Goal: Transaction & Acquisition: Purchase product/service

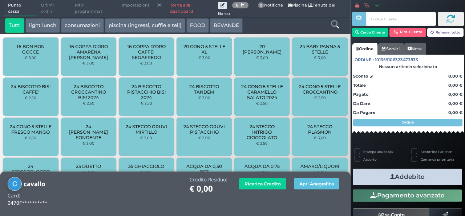
click at [337, 31] on div at bounding box center [335, 25] width 29 height 15
click at [335, 21] on icon at bounding box center [335, 24] width 8 height 8
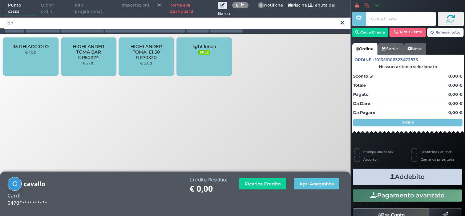
type input "gh"
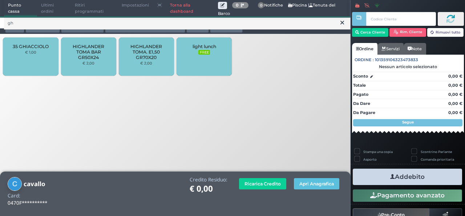
click at [21, 48] on span "35 GHIACCIOLO" at bounding box center [31, 46] width 36 height 5
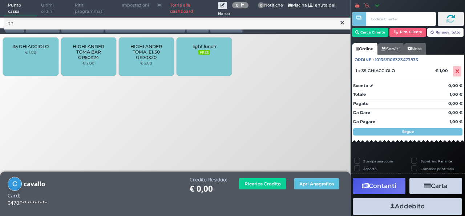
click at [344, 26] on button at bounding box center [342, 23] width 7 height 8
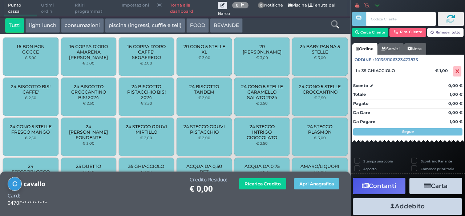
click at [335, 23] on icon at bounding box center [335, 24] width 8 height 8
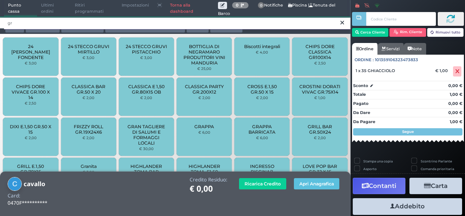
type input "gr"
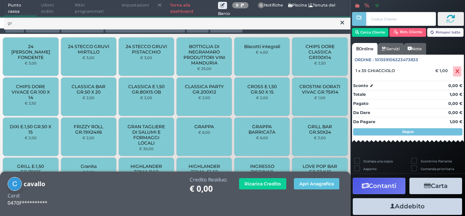
click at [23, 58] on div "24 STECCO GRUVI FONDENTE € 3,00" at bounding box center [30, 56] width 55 height 38
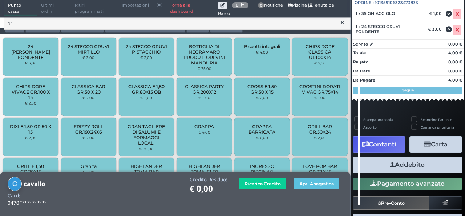
scroll to position [83, 0]
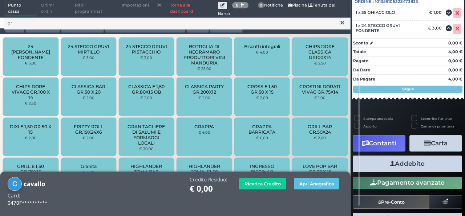
click at [377, 166] on button "Addebito" at bounding box center [407, 163] width 109 height 16
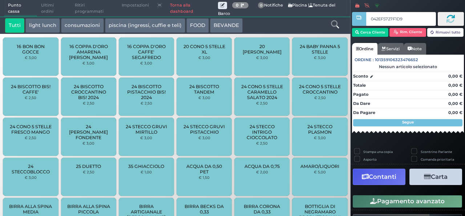
type input "042EF5727F1D90"
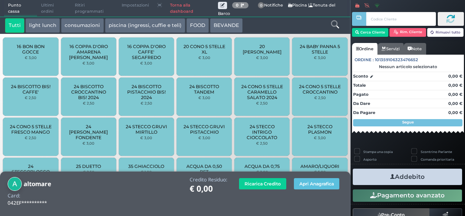
click at [335, 26] on icon at bounding box center [335, 24] width 8 height 8
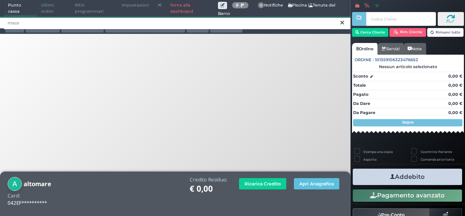
type input "mace"
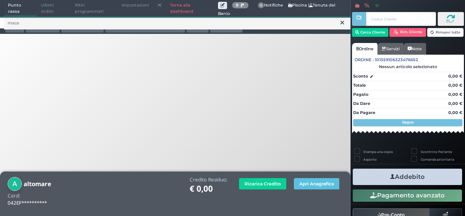
click at [341, 24] on icon at bounding box center [343, 22] width 4 height 7
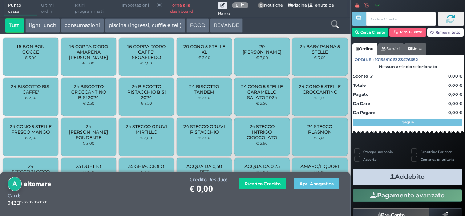
click at [336, 25] on icon at bounding box center [335, 24] width 8 height 8
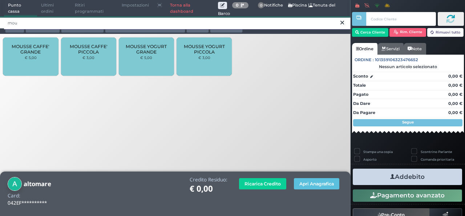
type input "mou"
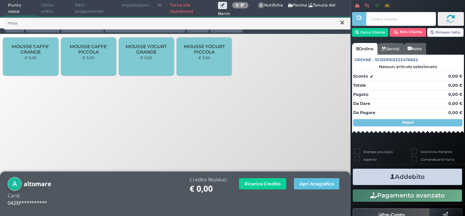
click at [89, 61] on div "MOUSSE CAFFE' PICCOLA € 3,00" at bounding box center [88, 56] width 55 height 38
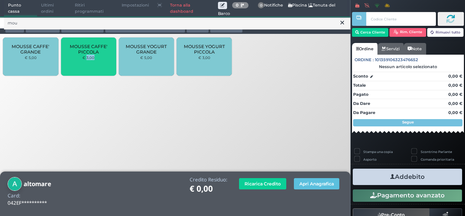
click at [89, 61] on div "MOUSSE CAFFE' PICCOLA € 3,00" at bounding box center [88, 56] width 55 height 38
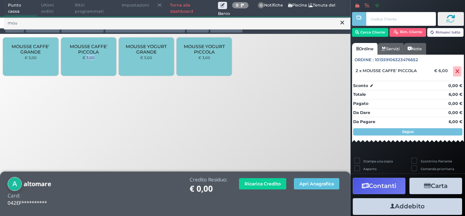
click at [343, 23] on icon at bounding box center [343, 22] width 4 height 7
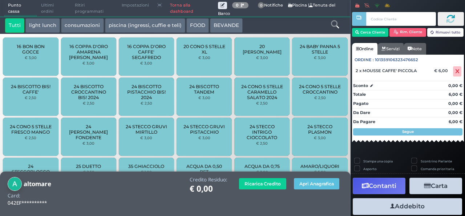
click at [336, 23] on icon at bounding box center [335, 24] width 8 height 8
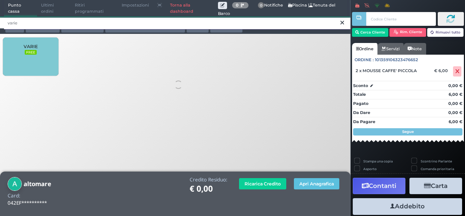
type input "varie"
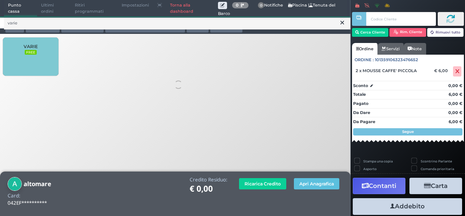
click at [33, 56] on div "VARIE FREE" at bounding box center [30, 56] width 55 height 38
click at [34, 62] on div "VARIE FREE" at bounding box center [30, 56] width 55 height 38
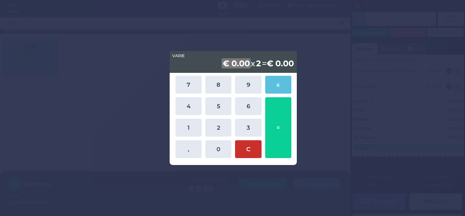
click at [243, 145] on button "C" at bounding box center [248, 149] width 26 height 18
click at [255, 161] on div "VARIE VARIE € 0.00 x 2 = € 0,00 7 8 9 x 4 5 6 1 2 3 , 0 C =" at bounding box center [233, 108] width 127 height 114
click at [249, 150] on button "C" at bounding box center [248, 149] width 26 height 18
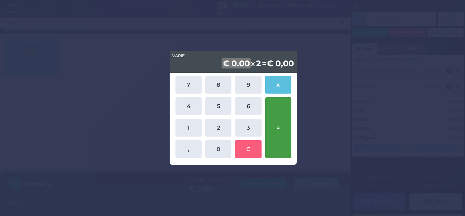
click at [283, 145] on button "=" at bounding box center [278, 127] width 26 height 61
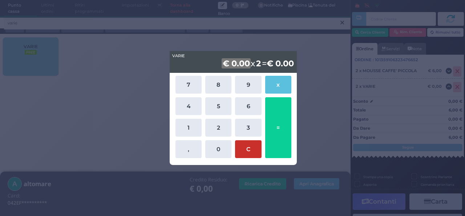
click at [253, 144] on button "C" at bounding box center [248, 149] width 26 height 18
drag, startPoint x: 253, startPoint y: 144, endPoint x: 363, endPoint y: -32, distance: 207.3
click at [363, 0] on html "Punto cassa Mappa Ultimi ordini Delivery Ritiri programmati Impostazioni Torna …" at bounding box center [232, 108] width 465 height 216
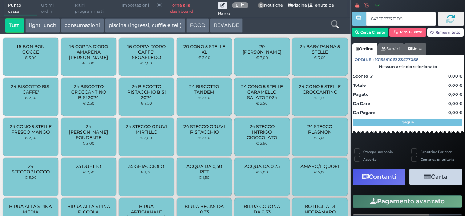
type input "042EF5727F1D90"
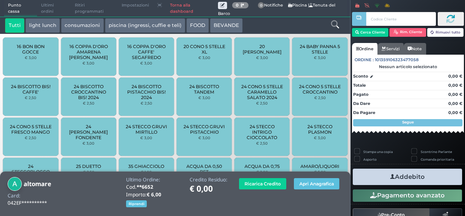
click at [336, 22] on icon at bounding box center [335, 24] width 8 height 8
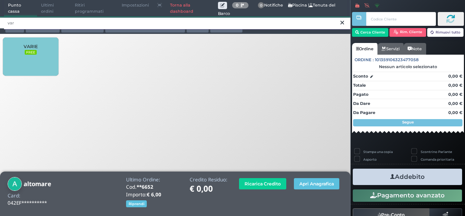
type input "var"
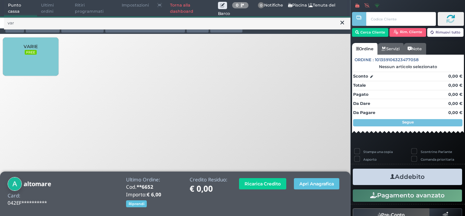
click at [32, 62] on div "VARIE FREE" at bounding box center [30, 56] width 55 height 38
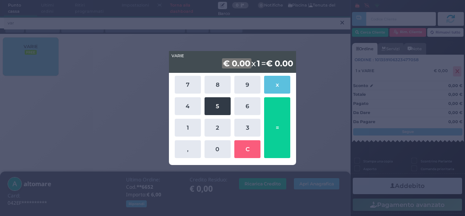
click at [215, 111] on button "5" at bounding box center [218, 106] width 26 height 18
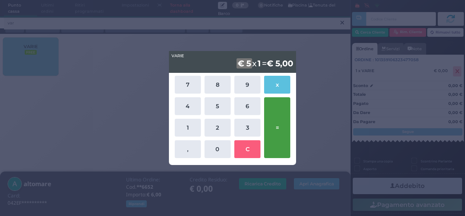
click at [275, 119] on button "=" at bounding box center [277, 127] width 26 height 61
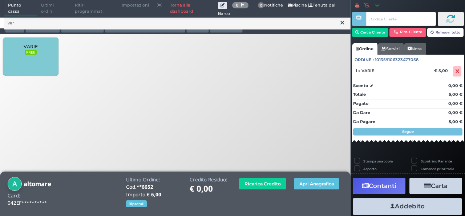
click at [341, 24] on icon at bounding box center [343, 22] width 4 height 7
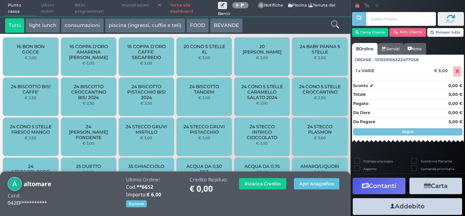
click at [336, 24] on icon at bounding box center [335, 24] width 8 height 8
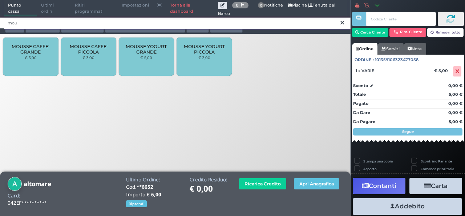
type input "mou"
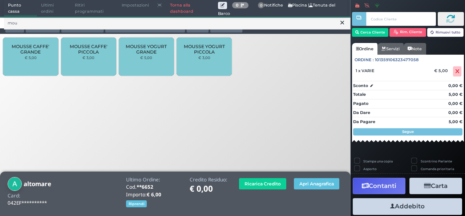
click at [77, 67] on div "MOUSSE CAFFE' PICCOLA € 3,00" at bounding box center [88, 56] width 55 height 38
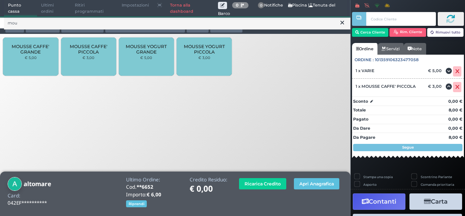
click at [76, 67] on div "MOUSSE CAFFE' PICCOLA € 3,00" at bounding box center [88, 56] width 55 height 38
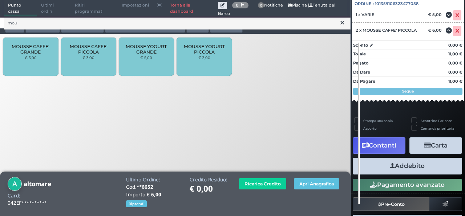
scroll to position [80, 0]
click at [374, 164] on button "Addebito" at bounding box center [407, 165] width 109 height 16
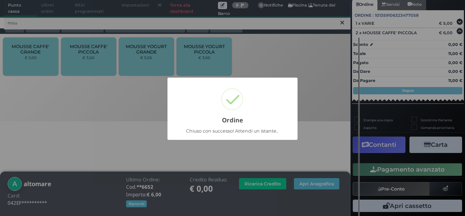
scroll to position [64, 0]
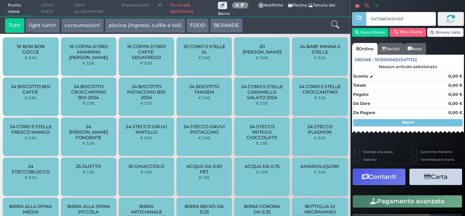
type input "0479B60A3A1694"
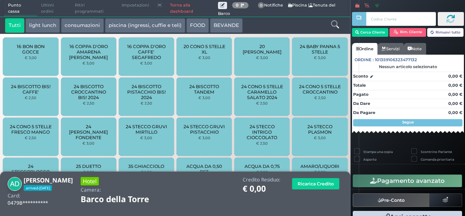
click at [335, 27] on icon at bounding box center [335, 24] width 8 height 8
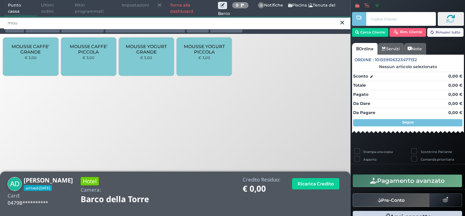
type input "mou"
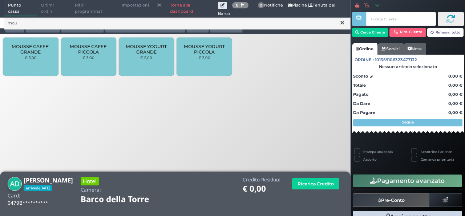
click at [85, 42] on div "MOUSSE CAFFE' PICCOLA € 3,00" at bounding box center [88, 56] width 55 height 38
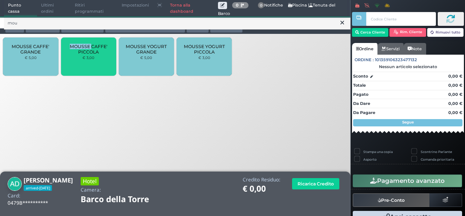
click at [85, 42] on div "MOUSSE CAFFE' PICCOLA € 3,00" at bounding box center [88, 56] width 55 height 38
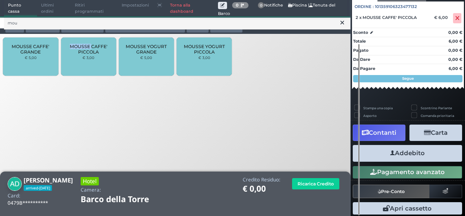
scroll to position [79, 0]
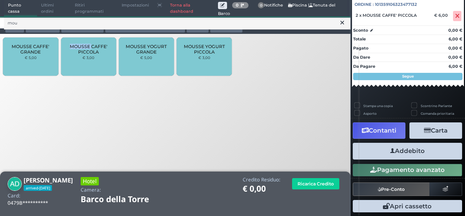
click at [406, 152] on button "Addebito" at bounding box center [407, 151] width 109 height 16
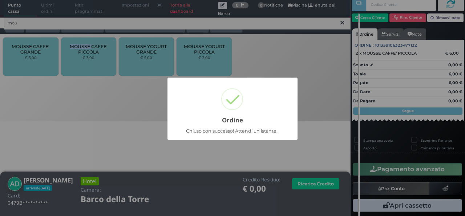
scroll to position [21, 0]
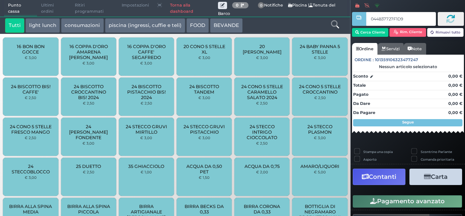
type input "044B37727F1D90"
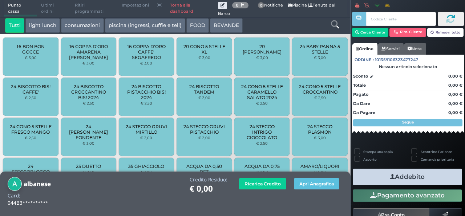
click at [336, 26] on icon at bounding box center [335, 24] width 8 height 8
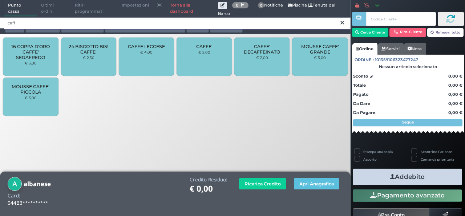
type input "caff"
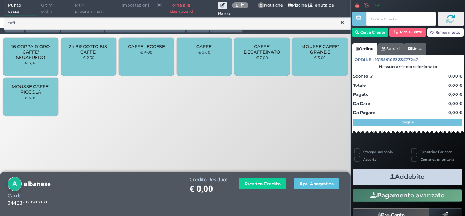
click at [193, 54] on div "CAFFE' € 2,00" at bounding box center [204, 56] width 55 height 38
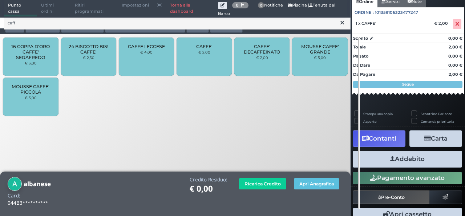
scroll to position [68, 0]
click at [384, 163] on button "Addebito" at bounding box center [407, 159] width 109 height 16
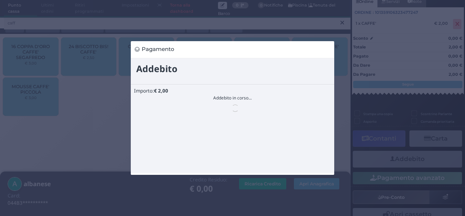
scroll to position [0, 0]
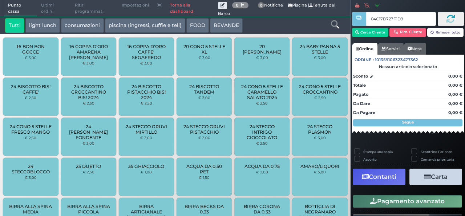
type input "04C17D727F1D90"
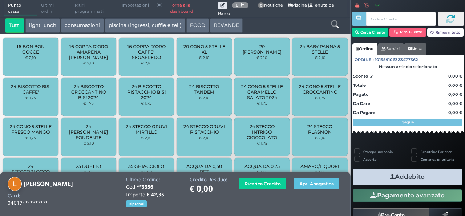
click at [336, 24] on icon at bounding box center [335, 24] width 8 height 8
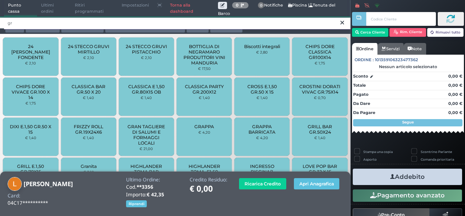
type input "gr"
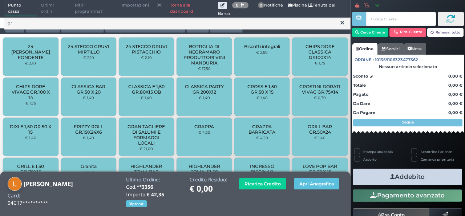
click at [151, 57] on div "24 STECCO GRUVI PISTACCHIO € 2,10" at bounding box center [146, 56] width 55 height 38
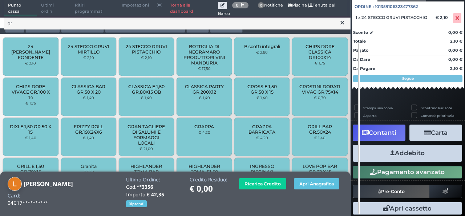
scroll to position [77, 0]
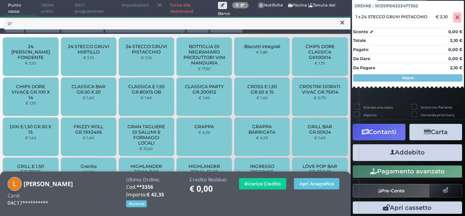
click at [393, 149] on button "Addebito" at bounding box center [407, 152] width 109 height 16
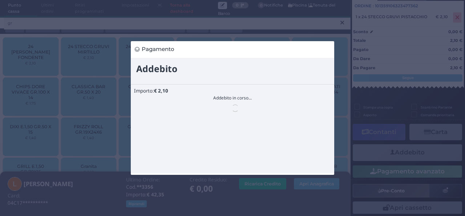
scroll to position [0, 0]
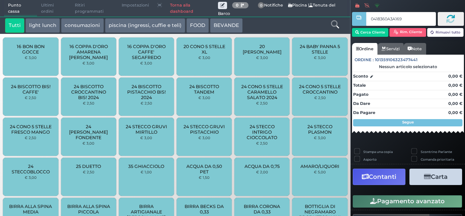
type input "0418360A3A1694"
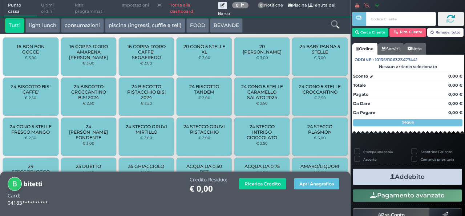
click at [336, 26] on icon at bounding box center [335, 24] width 8 height 8
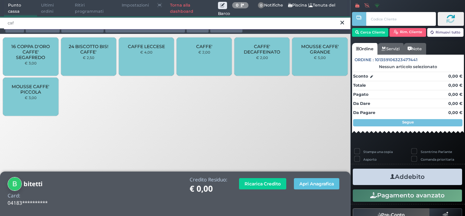
type input "caf"
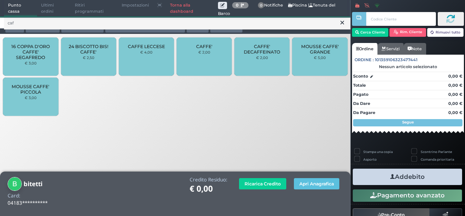
click at [213, 55] on div "CAFFE' € 2,00" at bounding box center [204, 56] width 55 height 38
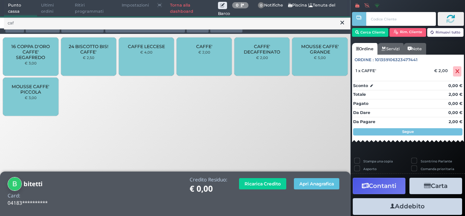
click at [341, 24] on icon at bounding box center [343, 22] width 4 height 7
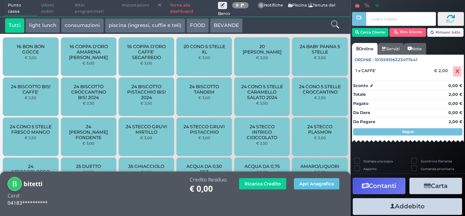
click at [337, 26] on icon at bounding box center [335, 24] width 8 height 8
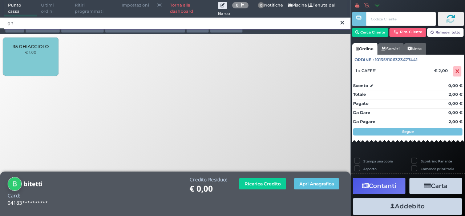
type input "ghi"
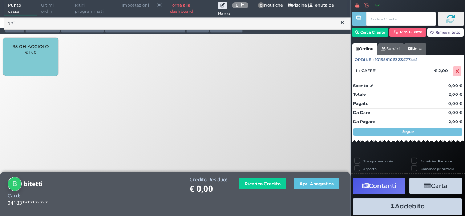
click at [9, 63] on div "35 GHIACCIOLO € 1,00" at bounding box center [30, 56] width 55 height 38
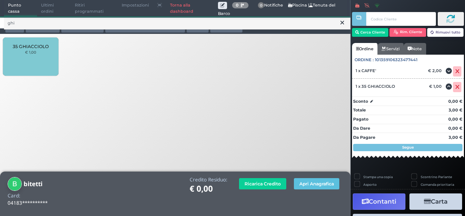
drag, startPoint x: 299, startPoint y: 58, endPoint x: 330, endPoint y: 57, distance: 31.7
click at [330, 57] on div "35 GHIACCIOLO € 1,00" at bounding box center [175, 58] width 351 height 44
click at [343, 25] on icon at bounding box center [343, 22] width 4 height 7
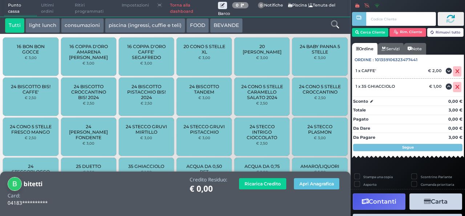
click at [335, 24] on icon at bounding box center [335, 24] width 8 height 8
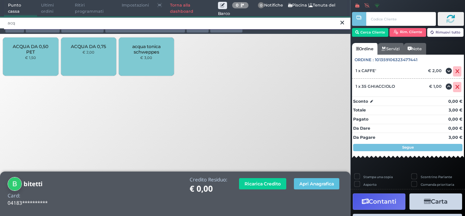
type input "acq"
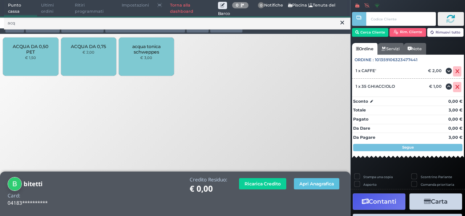
click at [27, 51] on span "ACQUA DA 0,50 PET" at bounding box center [30, 49] width 43 height 11
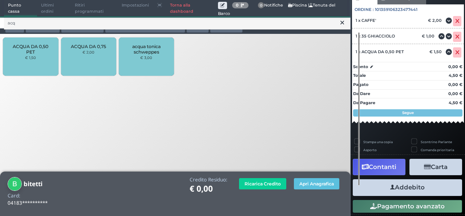
scroll to position [72, 0]
click button "Addebito"
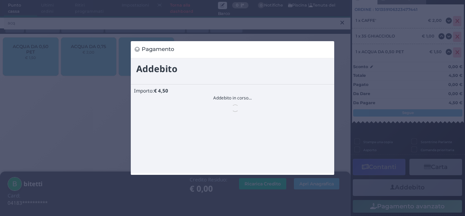
scroll to position [0, 0]
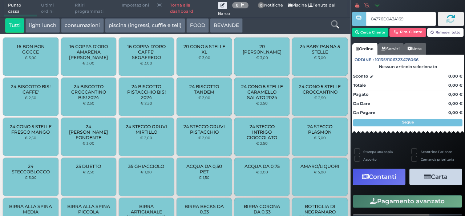
type input "04776D0A3A1695"
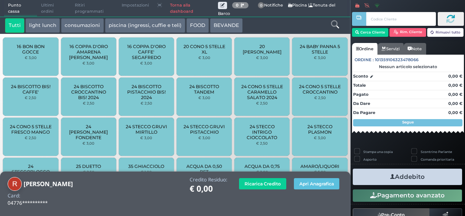
click at [333, 24] on icon at bounding box center [335, 24] width 8 height 8
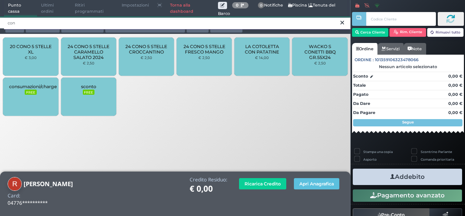
type input "con"
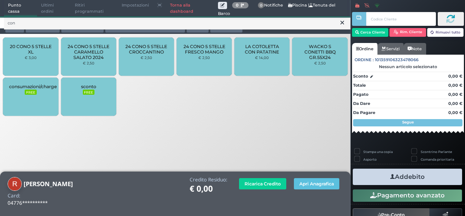
click at [207, 62] on div "24 CONO 5 STELLE FRESCO MANGO € 2,50" at bounding box center [204, 56] width 55 height 38
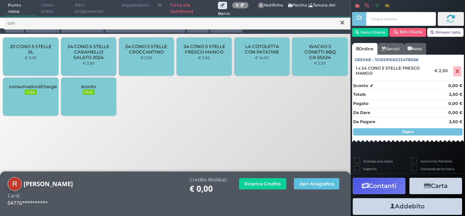
click at [207, 62] on div "24 CONO 5 STELLE FRESCO MANGO € 2,50" at bounding box center [204, 56] width 55 height 38
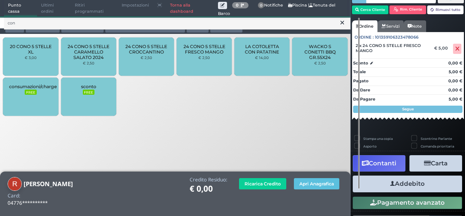
scroll to position [32, 0]
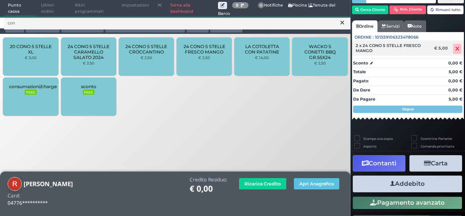
click at [456, 49] on icon at bounding box center [458, 49] width 4 height 0
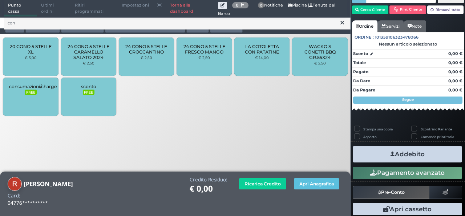
click at [193, 62] on div "24 CONO 5 STELLE FRESCO MANGO € 2,50" at bounding box center [204, 56] width 55 height 38
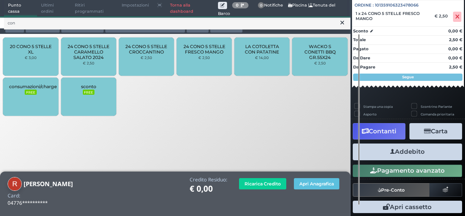
scroll to position [80, 0]
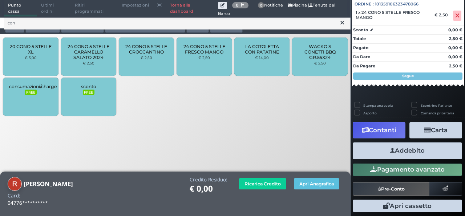
click at [400, 149] on button "Addebito" at bounding box center [407, 150] width 109 height 16
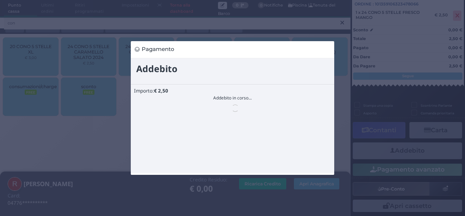
scroll to position [0, 0]
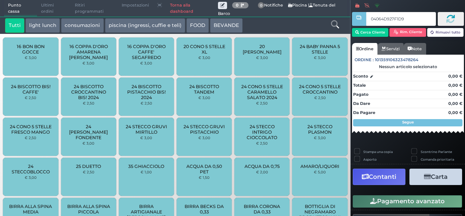
type input "04064D927F1D95"
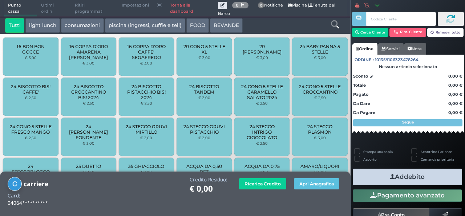
click at [337, 24] on icon at bounding box center [335, 24] width 8 height 8
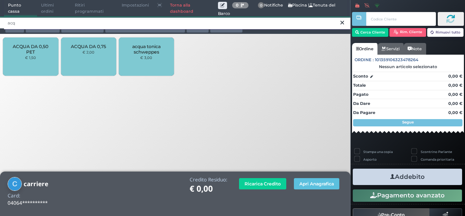
type input "acq"
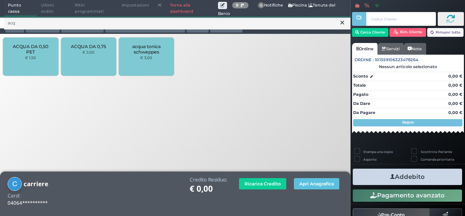
click at [27, 52] on span "ACQUA DA 0,50 PET" at bounding box center [30, 49] width 43 height 11
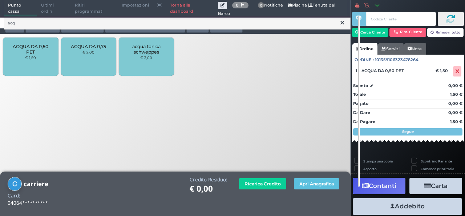
scroll to position [38, 0]
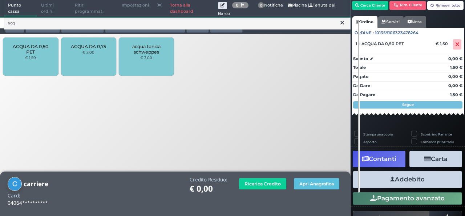
click at [397, 183] on button "Addebito" at bounding box center [407, 179] width 109 height 16
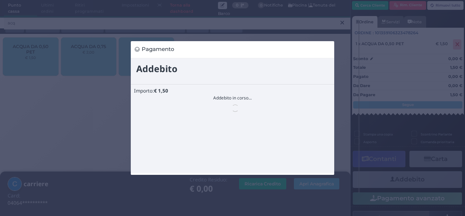
scroll to position [0, 0]
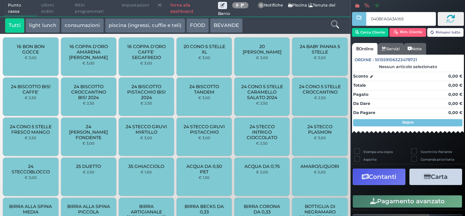
type input "0408FA0A3A1691"
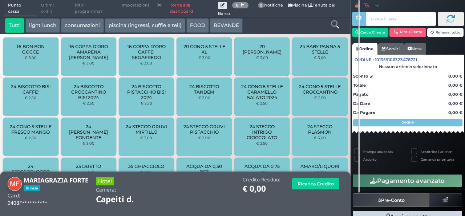
click at [334, 28] on icon at bounding box center [335, 24] width 8 height 8
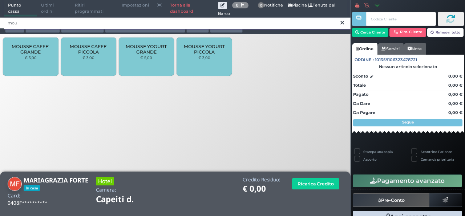
type input "mou"
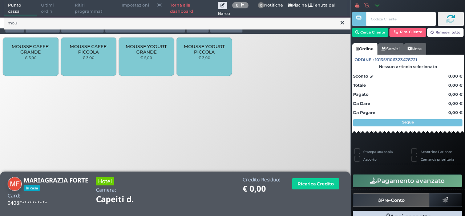
click at [103, 61] on div "MOUSSE CAFFE' PICCOLA € 3,00" at bounding box center [88, 56] width 55 height 38
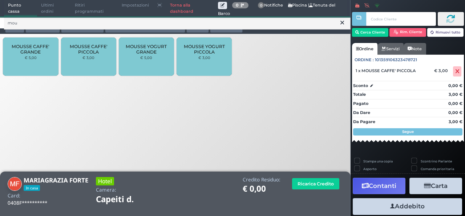
click at [343, 23] on icon at bounding box center [343, 22] width 4 height 7
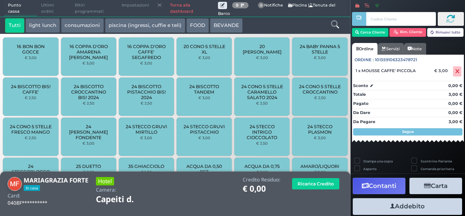
click at [335, 20] on icon at bounding box center [335, 24] width 8 height 8
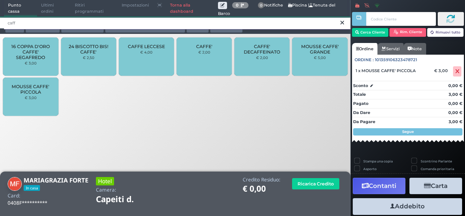
type input "caff"
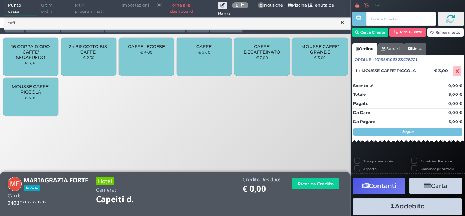
click at [216, 49] on div "CAFFE' € 2,00" at bounding box center [204, 56] width 55 height 38
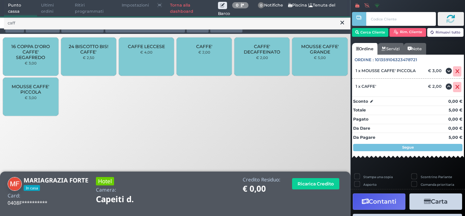
click at [215, 64] on div "CAFFE' € 2,00" at bounding box center [204, 56] width 55 height 38
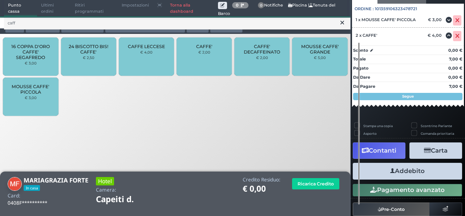
scroll to position [80, 0]
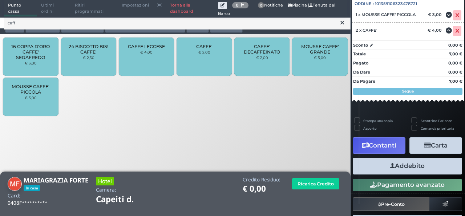
click at [399, 165] on button "Addebito" at bounding box center [407, 165] width 109 height 16
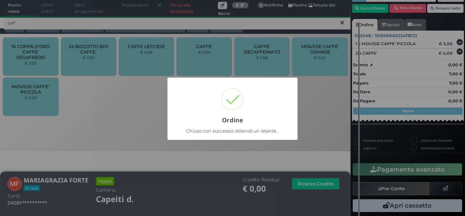
scroll to position [34, 0]
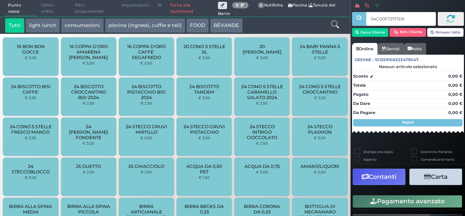
type input "04CD0F727F1D90"
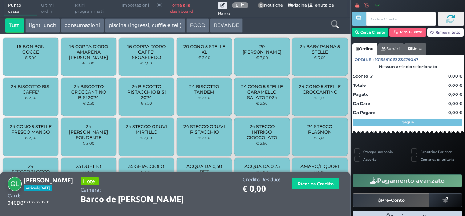
click at [335, 31] on div at bounding box center [335, 25] width 29 height 15
click at [339, 23] on icon at bounding box center [335, 24] width 8 height 8
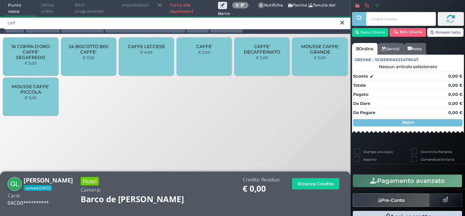
type input "caff"
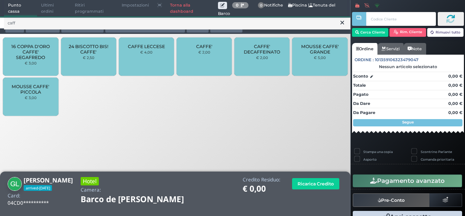
click at [138, 52] on div "CAFFE LECCESE € 4,00" at bounding box center [146, 56] width 55 height 38
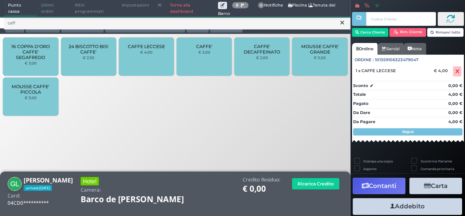
click at [343, 23] on icon at bounding box center [343, 22] width 4 height 7
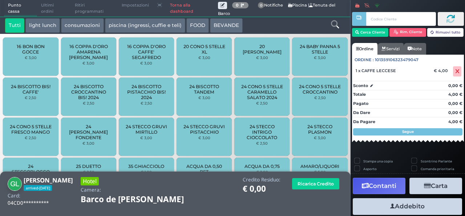
click at [337, 24] on icon at bounding box center [335, 24] width 8 height 8
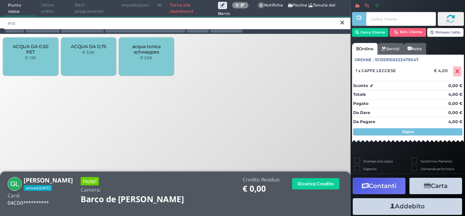
type input "acq"
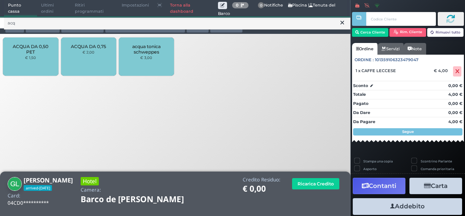
click at [342, 21] on icon at bounding box center [343, 22] width 4 height 7
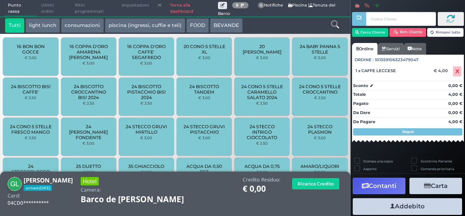
click at [335, 26] on icon at bounding box center [335, 24] width 8 height 8
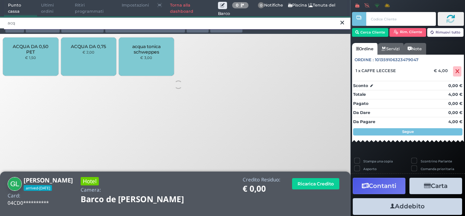
type input "acq"
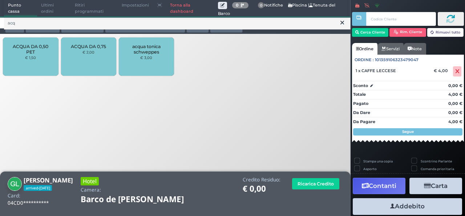
click at [33, 57] on small "€ 1,50" at bounding box center [30, 57] width 11 height 4
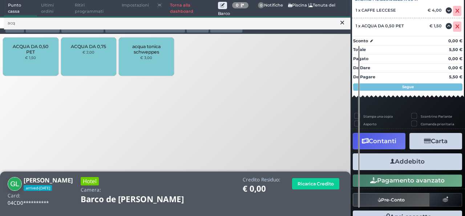
scroll to position [87, 0]
click at [423, 162] on button "Addebito" at bounding box center [407, 161] width 109 height 16
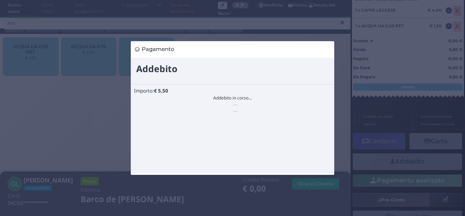
scroll to position [0, 0]
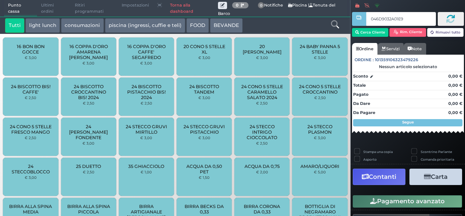
type input "046D9032A01E90"
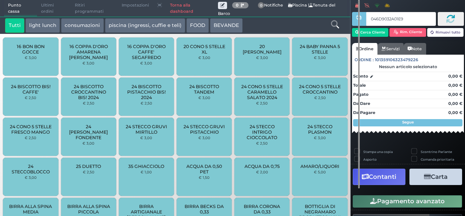
type input "046D9032A01E90"
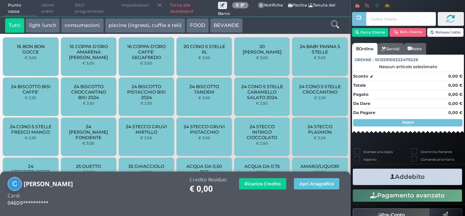
click at [333, 26] on icon at bounding box center [335, 24] width 8 height 8
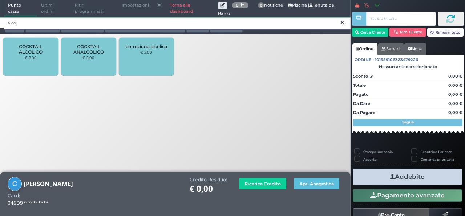
type input "alco"
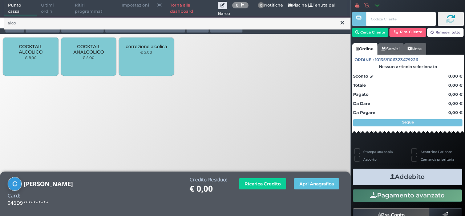
click at [42, 59] on div "COCKTAIL ALCOLICO € 8,00" at bounding box center [30, 56] width 55 height 38
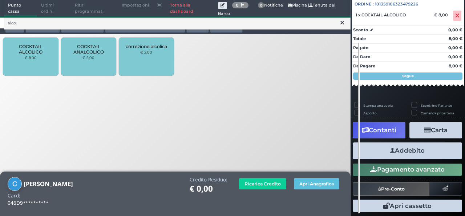
scroll to position [80, 0]
click at [383, 152] on button "Addebito" at bounding box center [407, 150] width 109 height 16
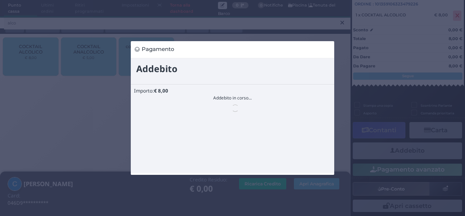
scroll to position [0, 0]
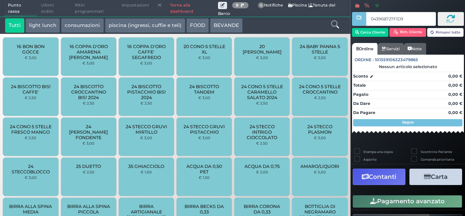
type input "04396B727F1D91"
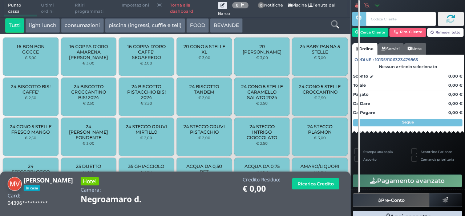
click at [337, 29] on div at bounding box center [335, 25] width 29 height 15
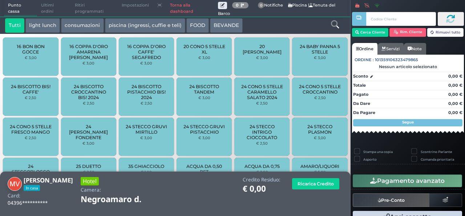
click at [333, 24] on icon at bounding box center [335, 24] width 8 height 8
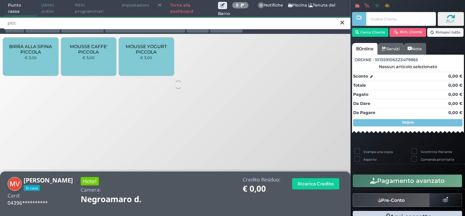
type input "picc"
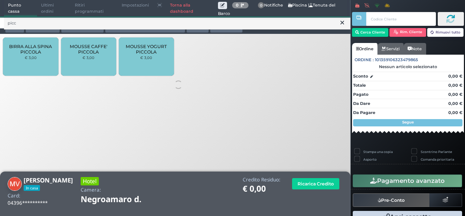
click at [74, 52] on span "MOUSSE CAFFE' PICCOLA" at bounding box center [88, 49] width 43 height 11
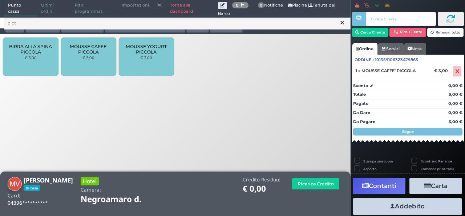
click at [344, 21] on icon at bounding box center [343, 22] width 4 height 7
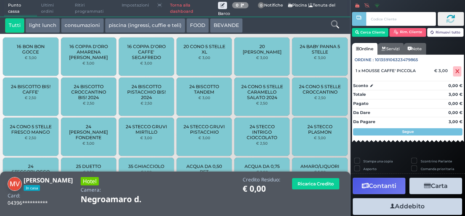
click at [335, 24] on icon at bounding box center [335, 24] width 8 height 8
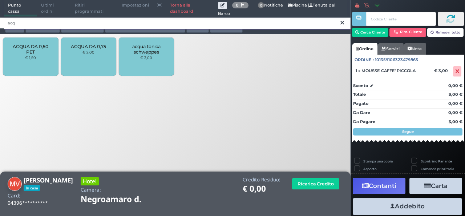
type input "acq"
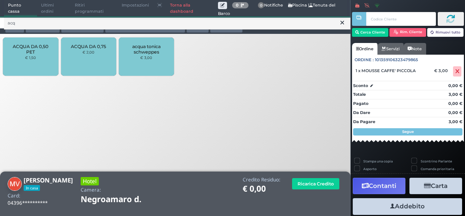
click at [44, 40] on div "ACQUA DA 0,50 PET € 1,50" at bounding box center [30, 56] width 55 height 38
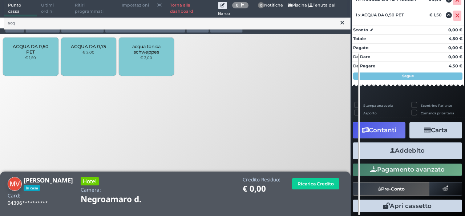
scroll to position [103, 0]
click at [417, 155] on button "Addebito" at bounding box center [407, 150] width 109 height 16
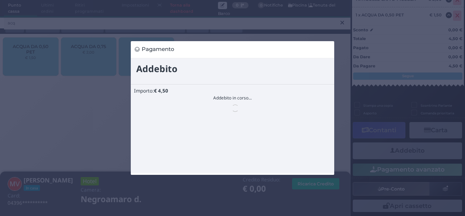
scroll to position [0, 0]
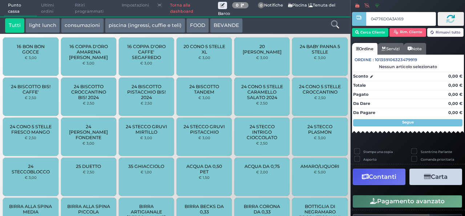
type input "04776D0A3A1695"
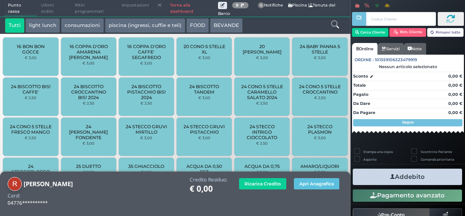
click at [334, 27] on icon at bounding box center [335, 24] width 8 height 8
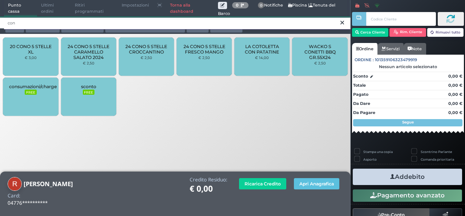
type input "con"
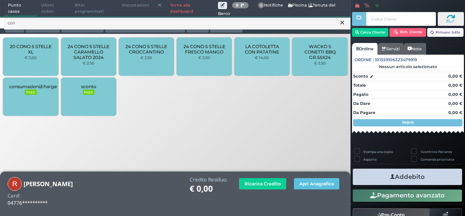
click at [150, 50] on span "24 CONO 5 STELLE CROCCANTINO" at bounding box center [146, 49] width 43 height 11
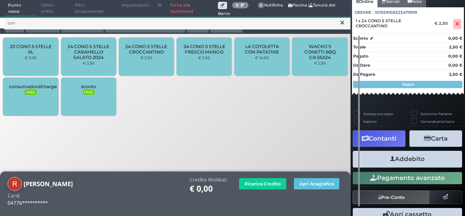
scroll to position [68, 0]
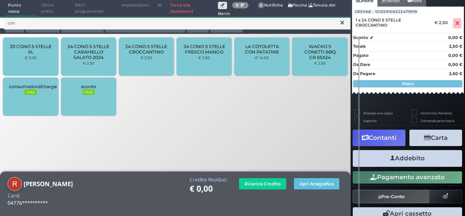
click at [429, 163] on button "Addebito" at bounding box center [407, 158] width 109 height 16
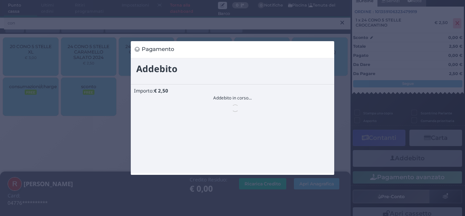
scroll to position [0, 0]
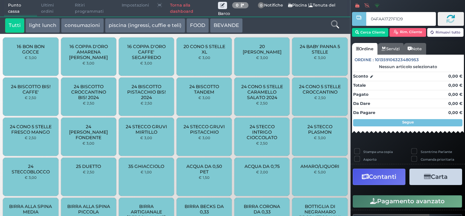
type input "04FAA1727F1D90"
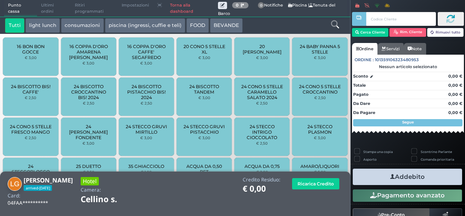
click at [334, 25] on icon at bounding box center [335, 24] width 8 height 8
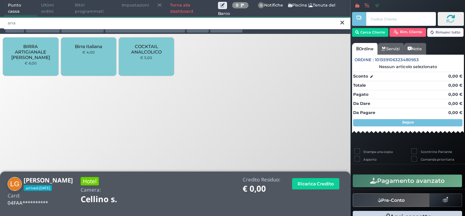
type input "ana"
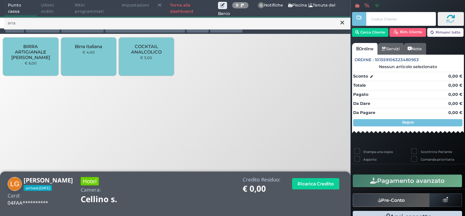
click at [135, 58] on div "COCKTAIL ANALCOLICO € 5,00" at bounding box center [146, 56] width 55 height 38
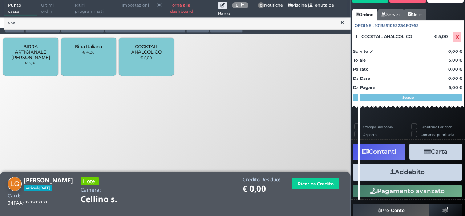
scroll to position [51, 0]
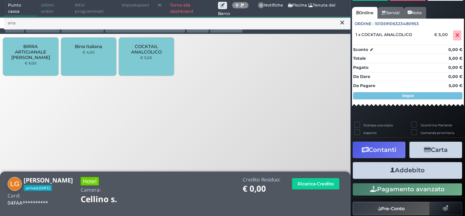
click at [413, 170] on button "Addebito" at bounding box center [407, 170] width 109 height 16
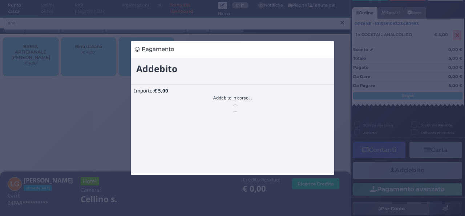
scroll to position [0, 0]
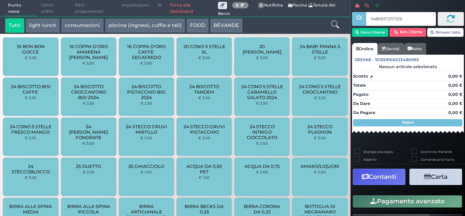
type input "048091727F1D91"
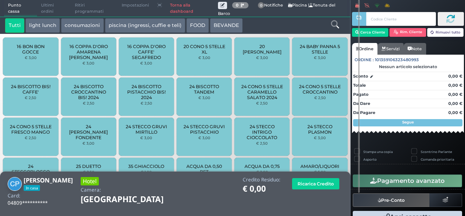
click at [335, 27] on icon at bounding box center [335, 24] width 8 height 8
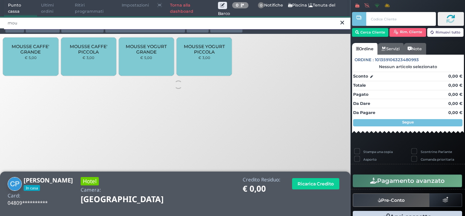
type input "mou"
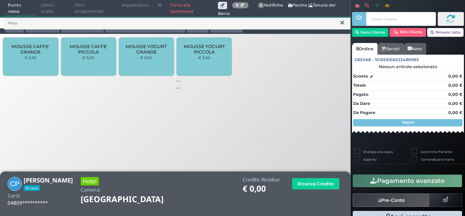
click at [73, 63] on div "MOUSSE CAFFE' PICCOLA € 3,00" at bounding box center [88, 56] width 55 height 38
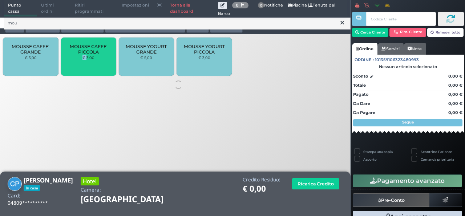
click at [73, 63] on div "MOUSSE CAFFE' PICCOLA € 3,00" at bounding box center [88, 56] width 55 height 38
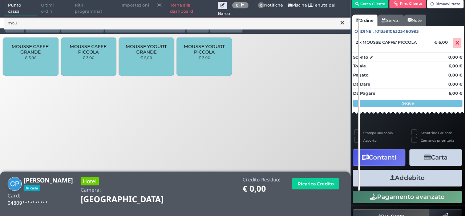
scroll to position [43, 0]
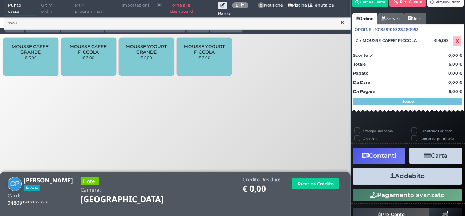
click at [392, 178] on button "Addebito" at bounding box center [407, 176] width 109 height 16
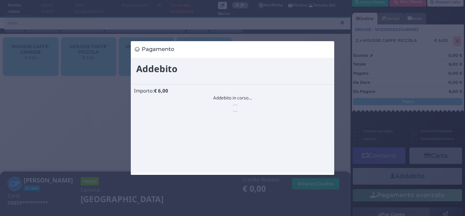
scroll to position [0, 0]
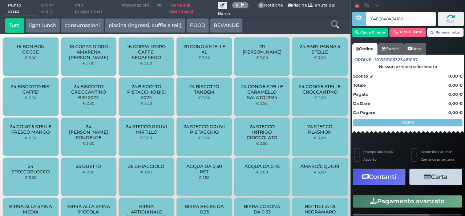
type input "04E0840A3A1694"
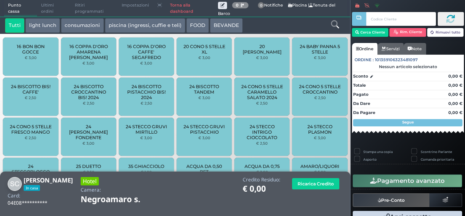
click at [335, 30] on div at bounding box center [335, 25] width 29 height 15
click at [334, 24] on icon at bounding box center [335, 24] width 8 height 8
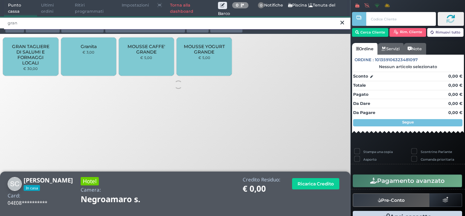
type input "gran"
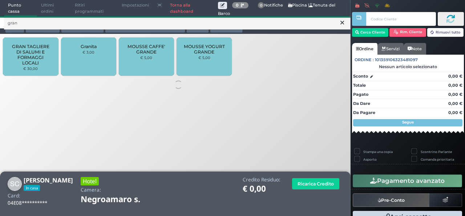
click at [95, 55] on div "Granita € 3,00" at bounding box center [88, 56] width 55 height 38
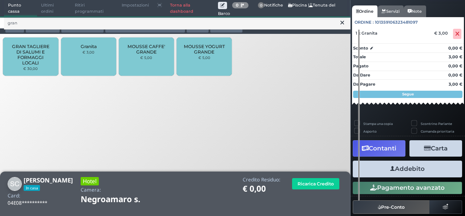
scroll to position [54, 0]
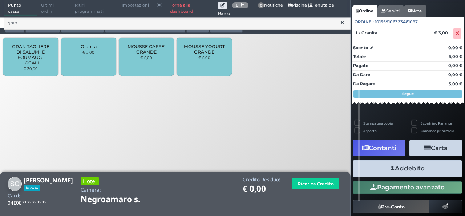
click at [425, 169] on button "Addebito" at bounding box center [407, 168] width 109 height 16
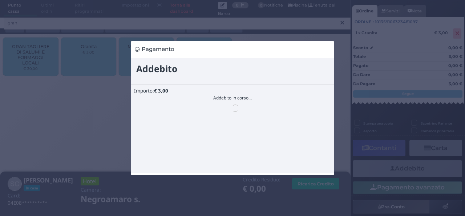
scroll to position [0, 0]
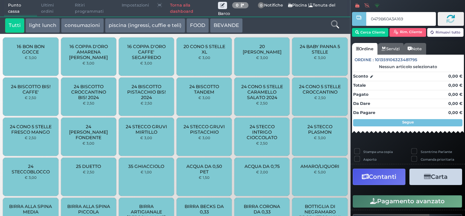
type input "0479B60A3A1694"
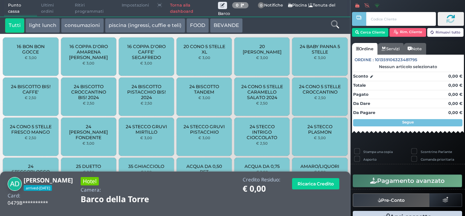
click at [335, 24] on icon at bounding box center [335, 24] width 8 height 8
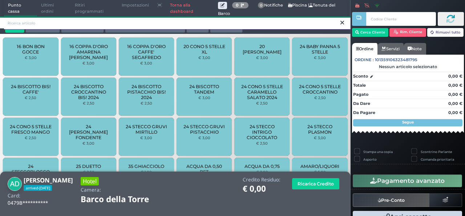
click at [274, 28] on input "search" at bounding box center [177, 23] width 347 height 13
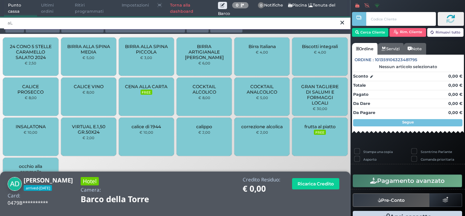
type input "a"
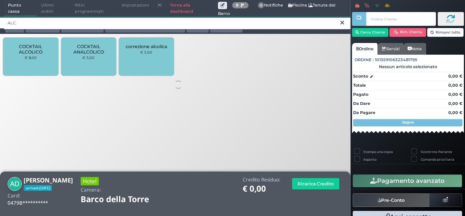
type input "ALC"
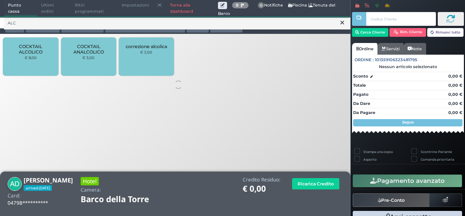
click at [40, 54] on span "COCKTAIL ALCOLICO" at bounding box center [30, 49] width 43 height 11
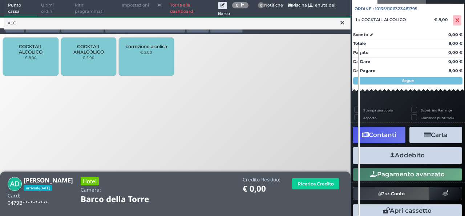
scroll to position [80, 0]
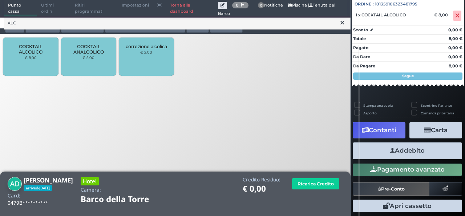
click at [396, 152] on button "Addebito" at bounding box center [407, 150] width 109 height 16
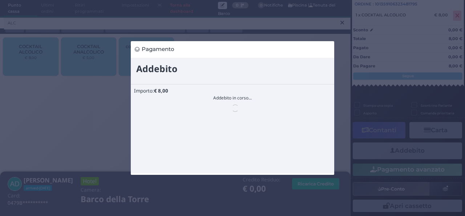
scroll to position [0, 0]
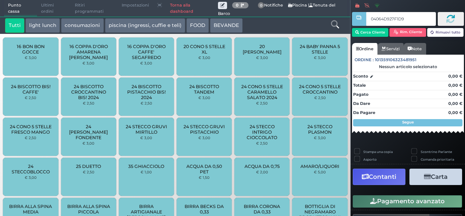
type input "04064D927F1D95"
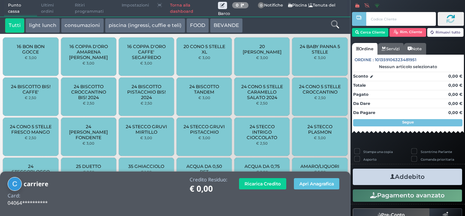
click at [333, 24] on icon at bounding box center [335, 24] width 8 height 8
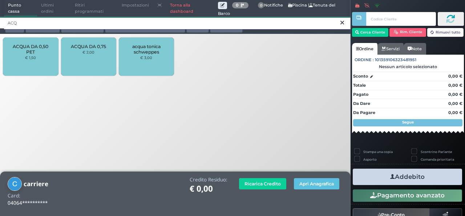
type input "ACQ"
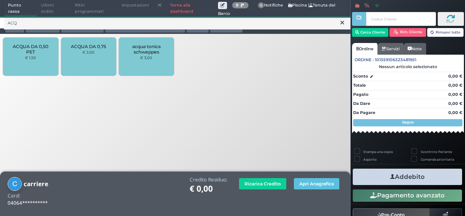
click at [36, 55] on div "ACQUA DA 0,50 PET € 1,50" at bounding box center [30, 56] width 55 height 38
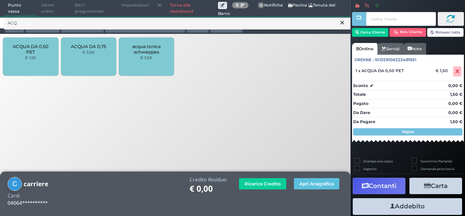
click at [341, 21] on icon at bounding box center [343, 22] width 4 height 7
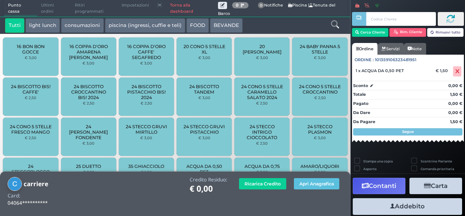
click at [341, 22] on div at bounding box center [335, 25] width 29 height 15
click at [334, 24] on icon at bounding box center [335, 24] width 8 height 8
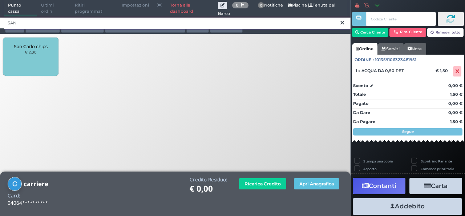
type input "SAN"
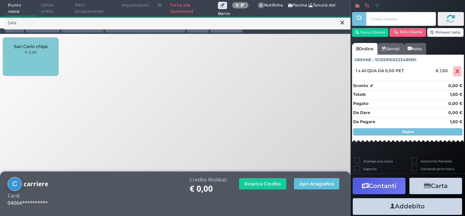
click at [47, 54] on div "San Carlo chips € 2,00" at bounding box center [30, 56] width 55 height 38
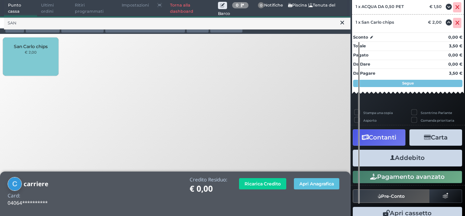
scroll to position [92, 0]
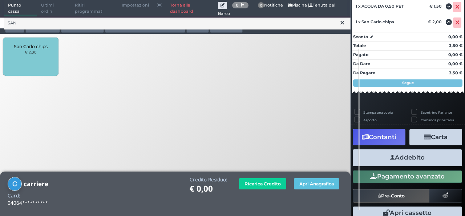
click at [401, 156] on button "Addebito" at bounding box center [407, 157] width 109 height 16
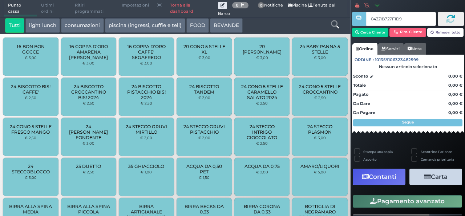
type input "04321B727F1D95"
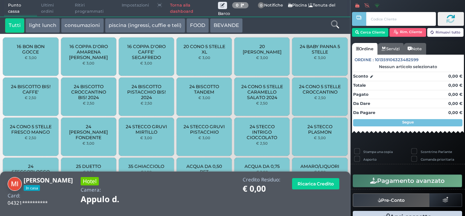
click at [330, 29] on div at bounding box center [335, 25] width 29 height 15
click at [333, 25] on icon at bounding box center [335, 24] width 8 height 8
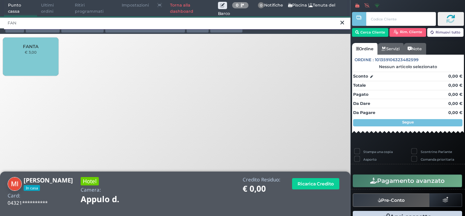
type input "FAN"
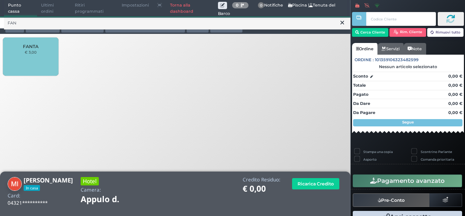
click at [23, 44] on div "FANTA € 3,00" at bounding box center [30, 56] width 55 height 38
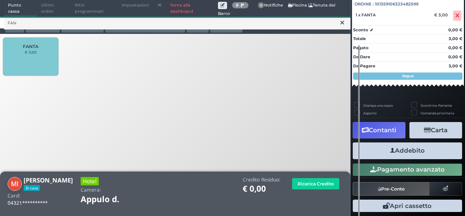
scroll to position [80, 0]
click at [406, 152] on button "Addebito" at bounding box center [407, 150] width 109 height 16
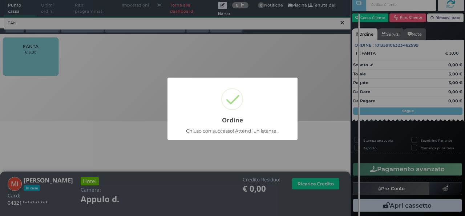
scroll to position [21, 0]
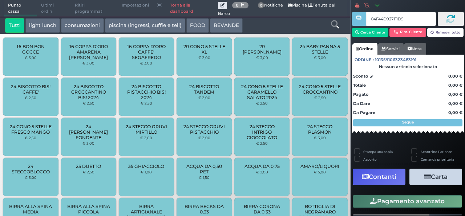
type input "04F44D927F1D94"
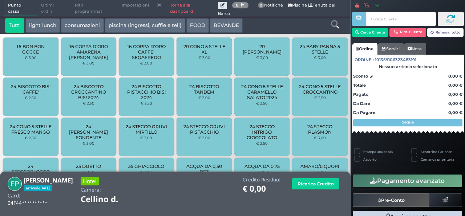
click at [334, 27] on icon at bounding box center [335, 24] width 8 height 8
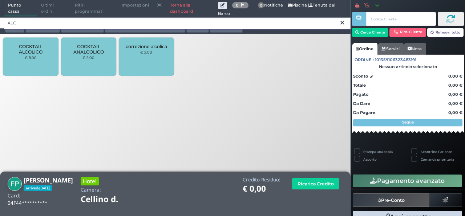
type input "ALC"
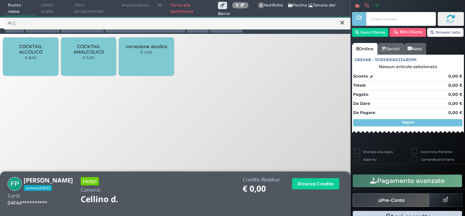
click at [42, 66] on div "COCKTAIL ALCOLICO € 8,00" at bounding box center [30, 56] width 55 height 38
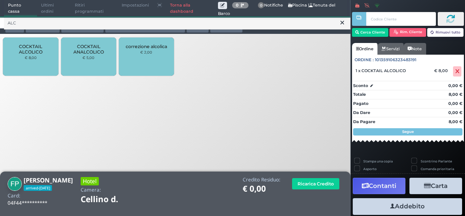
click at [340, 25] on button at bounding box center [342, 23] width 7 height 8
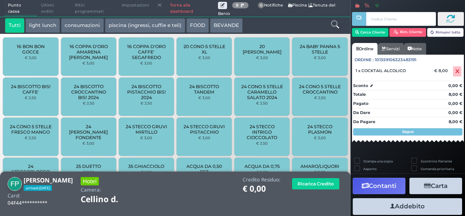
click at [335, 27] on icon at bounding box center [335, 24] width 8 height 8
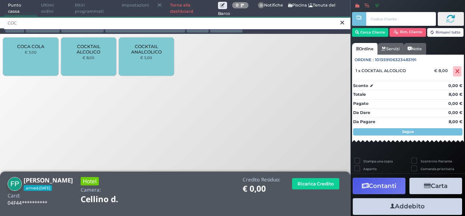
type input "COC"
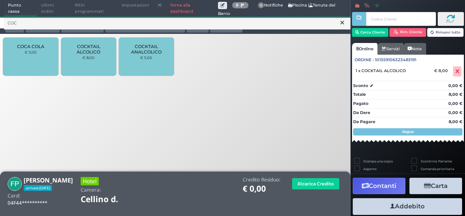
click at [17, 62] on div "COCA COLA € 3,00" at bounding box center [30, 56] width 55 height 38
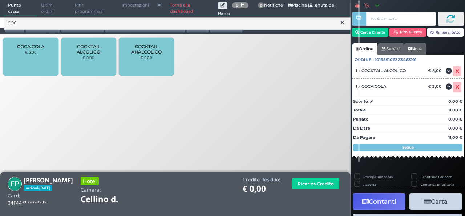
click at [343, 23] on icon at bounding box center [343, 22] width 4 height 7
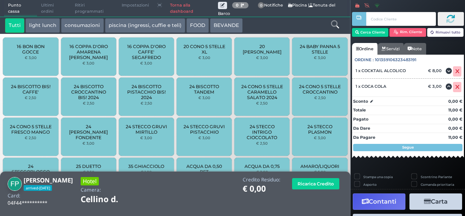
click at [338, 24] on icon at bounding box center [335, 24] width 8 height 8
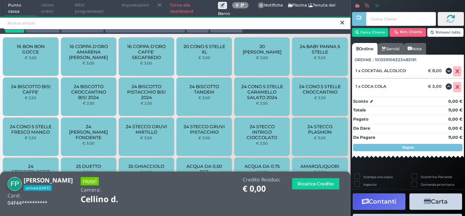
type input "A"
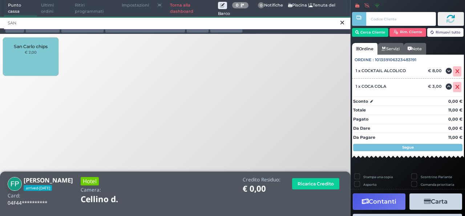
type input "SAN"
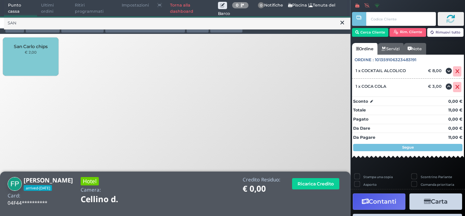
click at [48, 58] on div "San Carlo chips € 2,00" at bounding box center [30, 56] width 55 height 38
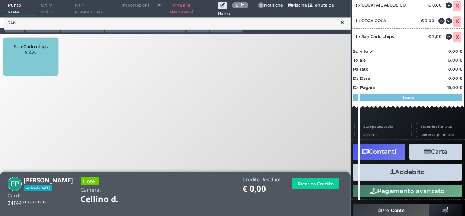
scroll to position [93, 0]
click at [394, 175] on button "Addebito" at bounding box center [407, 172] width 109 height 16
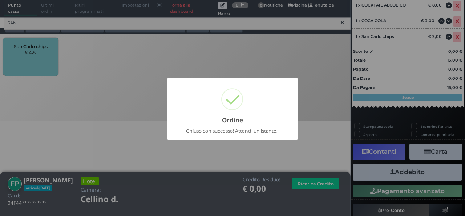
scroll to position [48, 0]
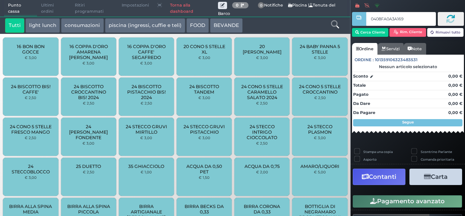
type input "0408FA0A3A1691"
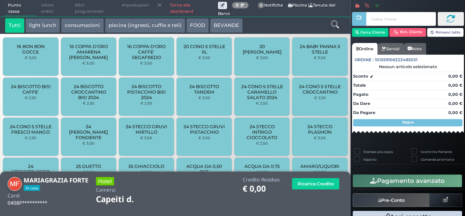
click at [335, 27] on icon at bounding box center [335, 24] width 8 height 8
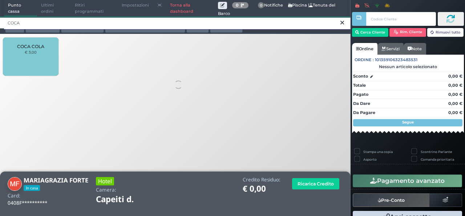
type input "COCA"
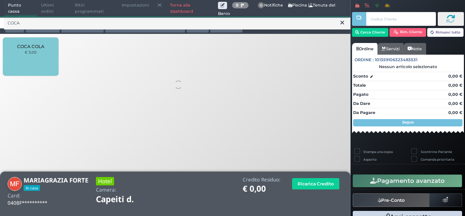
click at [35, 48] on span "COCA COLA" at bounding box center [30, 46] width 27 height 5
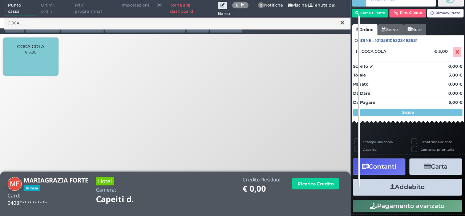
scroll to position [28, 0]
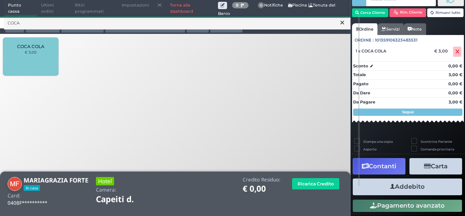
click at [406, 190] on button "Addebito" at bounding box center [407, 186] width 109 height 16
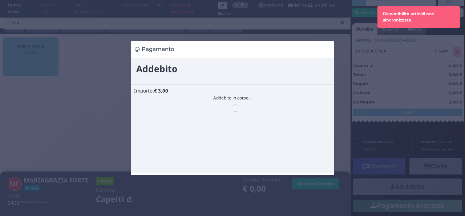
scroll to position [0, 0]
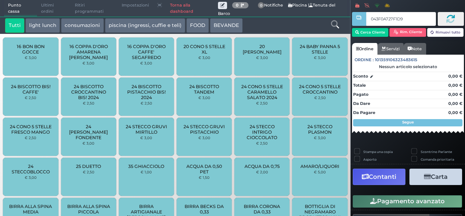
type input "043F0A727F1D95"
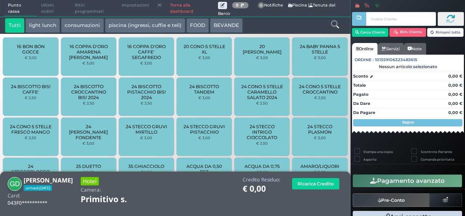
click at [335, 25] on icon at bounding box center [335, 24] width 8 height 8
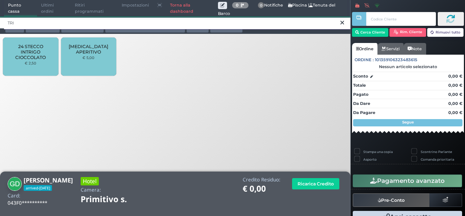
type input "TRI"
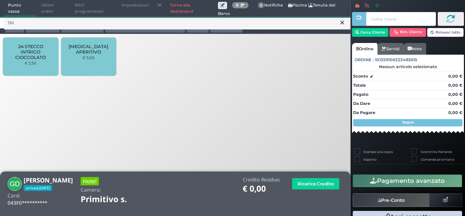
click at [93, 55] on small "€ 5,00" at bounding box center [89, 57] width 12 height 4
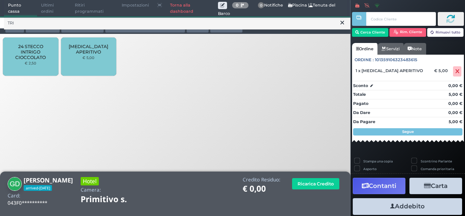
click at [341, 24] on icon at bounding box center [343, 22] width 4 height 7
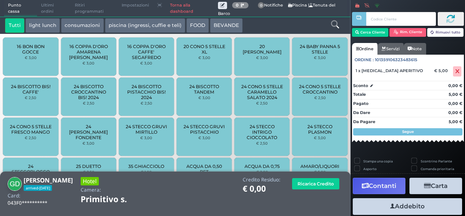
click at [335, 25] on icon at bounding box center [335, 24] width 8 height 8
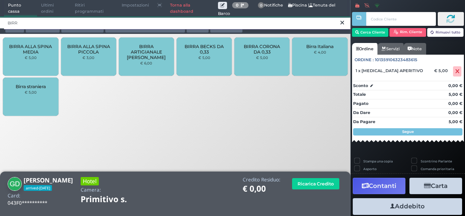
type input "BIRR"
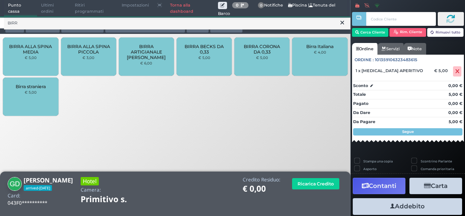
click at [210, 39] on div "BIRRA BECKS DA 0,33 € 5,00" at bounding box center [204, 56] width 55 height 38
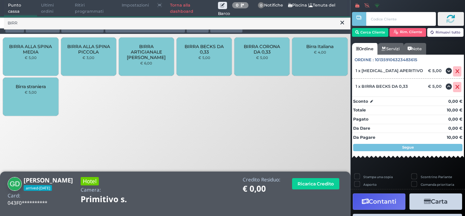
click at [342, 26] on icon at bounding box center [343, 22] width 4 height 7
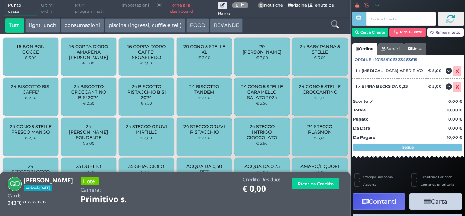
click at [337, 25] on icon at bounding box center [335, 24] width 8 height 8
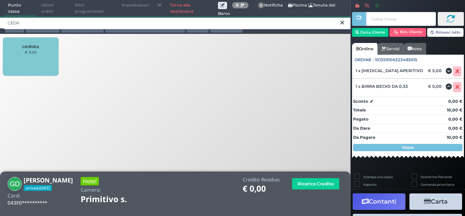
type input "CEDR"
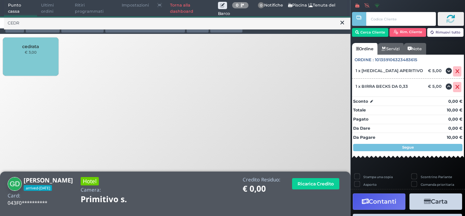
click at [21, 56] on div "cedrata € 3,00" at bounding box center [30, 56] width 55 height 38
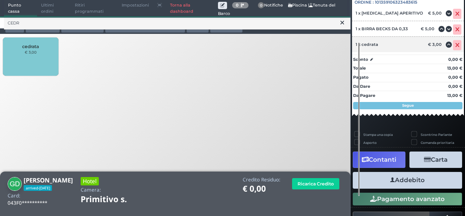
scroll to position [85, 0]
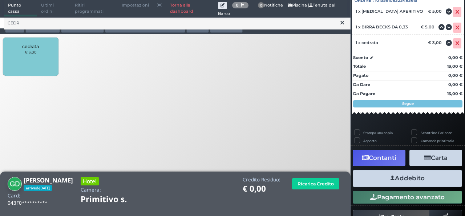
click at [432, 175] on button "Addebito" at bounding box center [407, 178] width 109 height 16
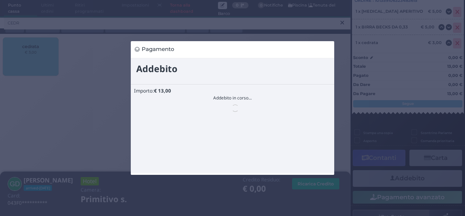
scroll to position [0, 0]
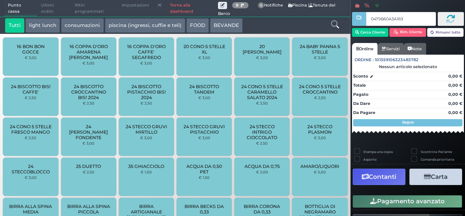
type input "0479B60A3A1694"
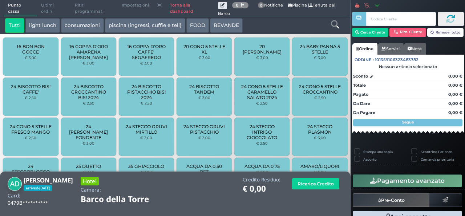
click at [334, 24] on icon at bounding box center [335, 24] width 8 height 8
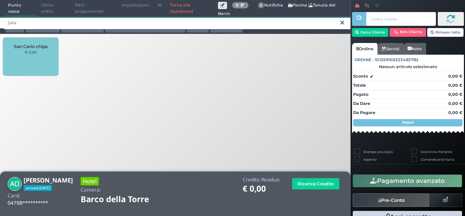
type input "SAN"
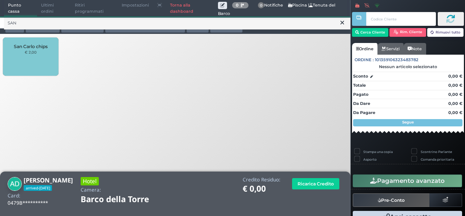
click at [21, 48] on span "San Carlo chips" at bounding box center [31, 46] width 34 height 5
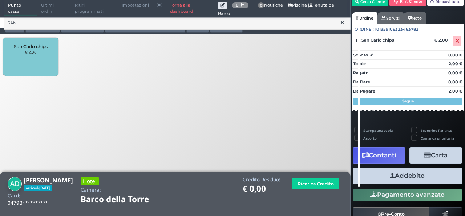
scroll to position [48, 0]
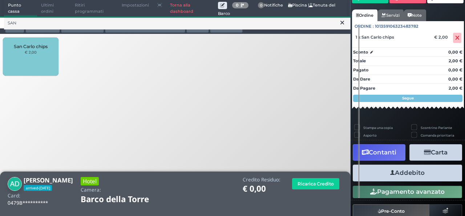
click at [420, 173] on button "Addebito" at bounding box center [407, 172] width 109 height 16
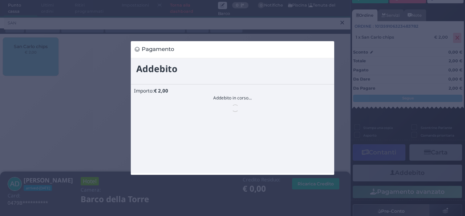
scroll to position [0, 0]
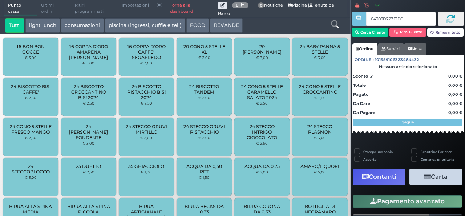
type input "04303D727F1D95"
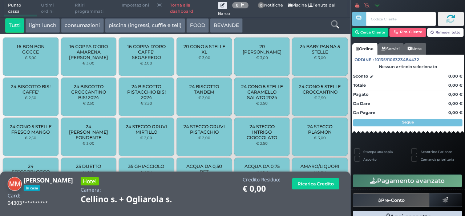
click at [337, 25] on icon at bounding box center [335, 24] width 8 height 8
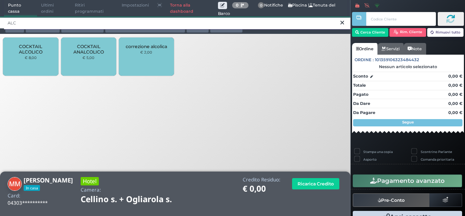
type input "ALC"
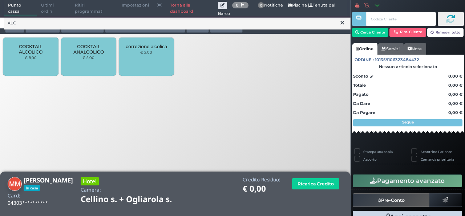
click at [36, 57] on small "€ 8,00" at bounding box center [31, 57] width 12 height 4
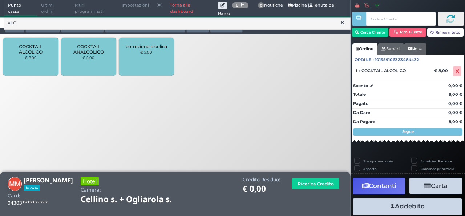
click at [36, 57] on small "€ 8,00" at bounding box center [31, 57] width 12 height 4
click at [341, 26] on icon at bounding box center [343, 22] width 4 height 7
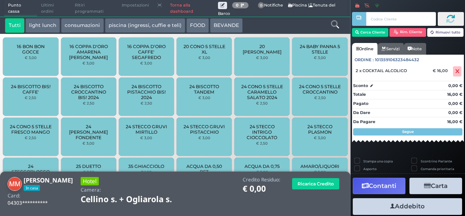
click at [338, 26] on icon at bounding box center [335, 24] width 8 height 8
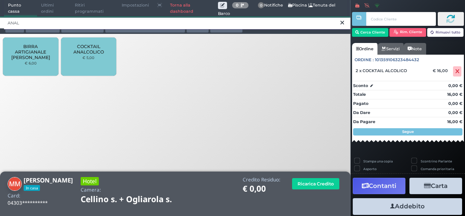
type input "ANAL"
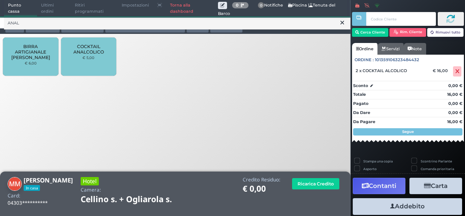
click at [85, 60] on small "€ 5,00" at bounding box center [89, 57] width 12 height 4
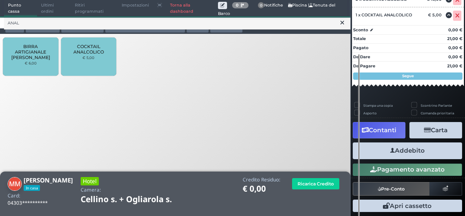
scroll to position [103, 0]
click at [429, 146] on button "Addebito" at bounding box center [407, 150] width 109 height 16
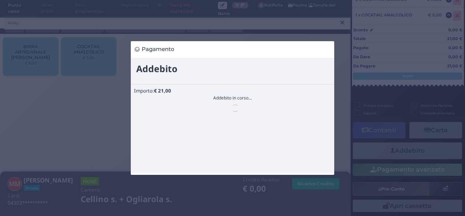
scroll to position [0, 0]
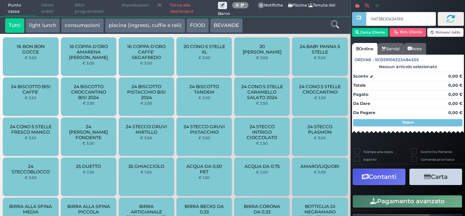
type input "04738D0A3A1695"
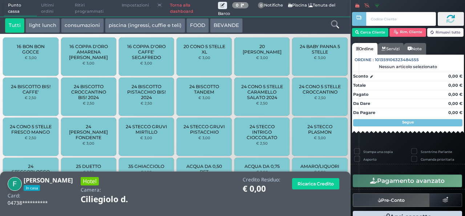
click at [335, 27] on icon at bounding box center [335, 24] width 8 height 8
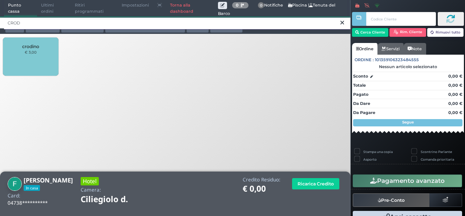
type input "CROD"
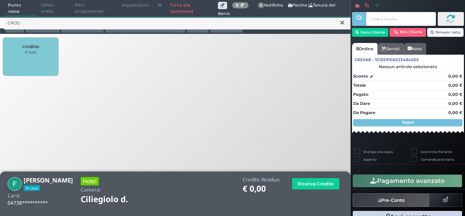
click at [30, 56] on div "crodino € 3,00" at bounding box center [30, 56] width 55 height 38
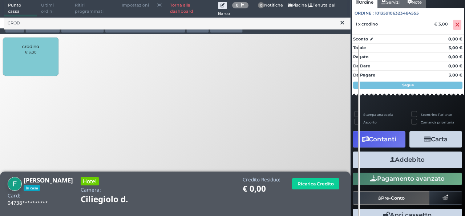
scroll to position [80, 0]
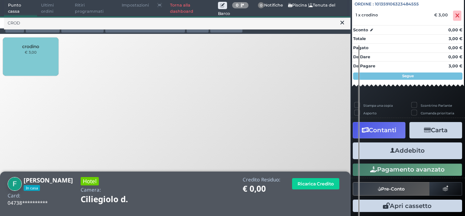
click at [419, 152] on button "Addebito" at bounding box center [407, 150] width 109 height 16
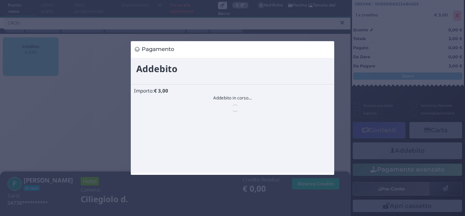
scroll to position [0, 0]
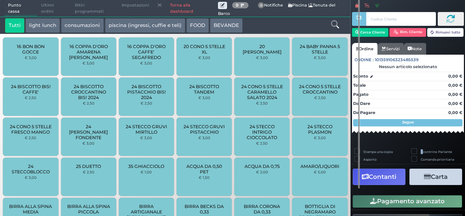
drag, startPoint x: 0, startPoint y: 0, endPoint x: 419, endPoint y: 152, distance: 445.6
click at [421, 152] on label "Scontrino Parlante" at bounding box center [436, 151] width 31 height 5
